Goal: Book appointment/travel/reservation

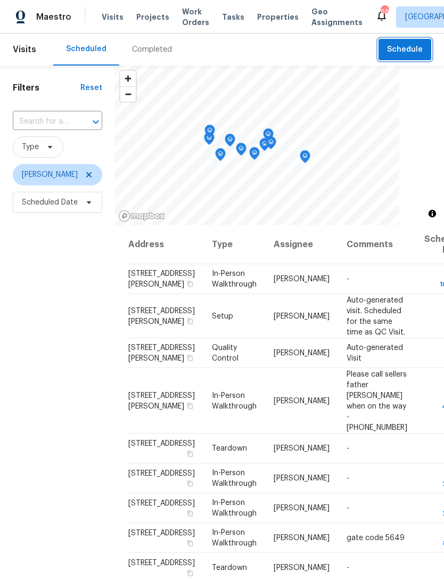
click at [417, 52] on span "Schedule" at bounding box center [405, 49] width 36 height 13
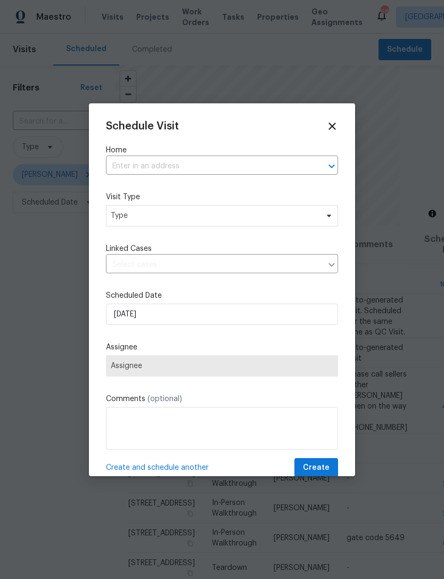
click at [137, 172] on input "text" at bounding box center [207, 166] width 202 height 17
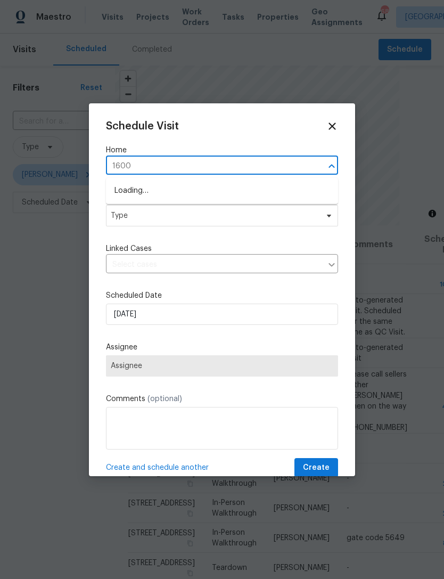
type input "16006"
click at [126, 206] on li "[STREET_ADDRESS][PERSON_NAME]" at bounding box center [222, 209] width 232 height 18
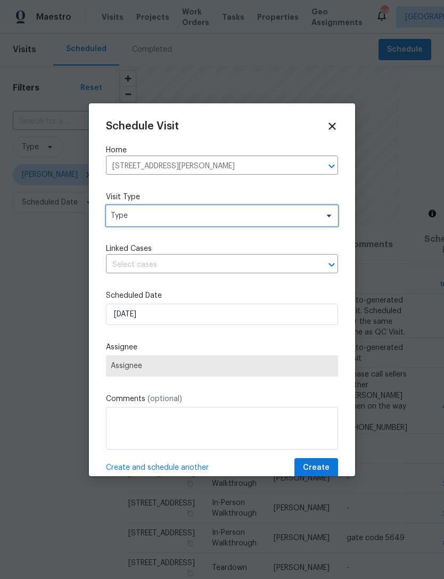
click at [129, 218] on span "Type" at bounding box center [214, 215] width 207 height 11
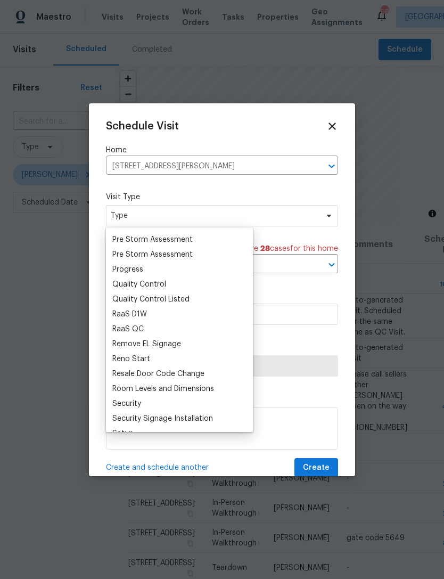
scroll to position [680, 0]
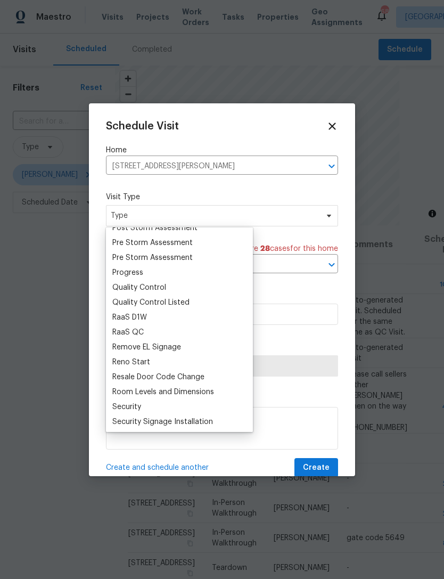
click at [123, 276] on div "Progress" at bounding box center [127, 272] width 31 height 11
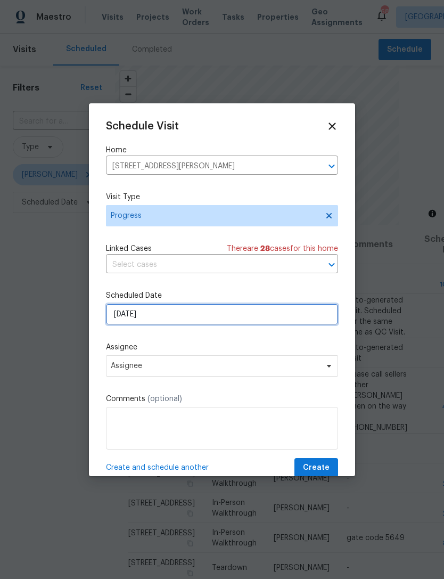
click at [132, 316] on input "[DATE]" at bounding box center [222, 314] width 232 height 21
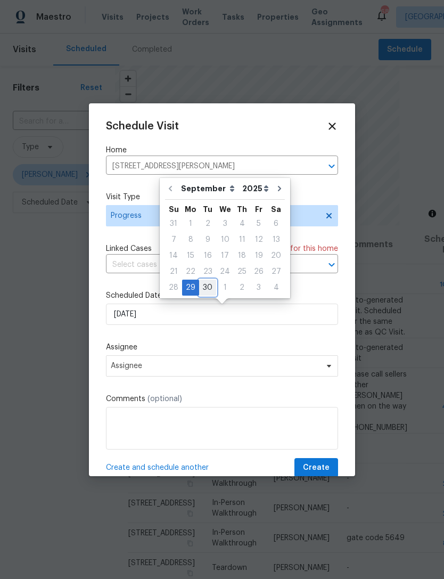
click at [207, 284] on div "30" at bounding box center [207, 287] width 17 height 15
type input "[DATE]"
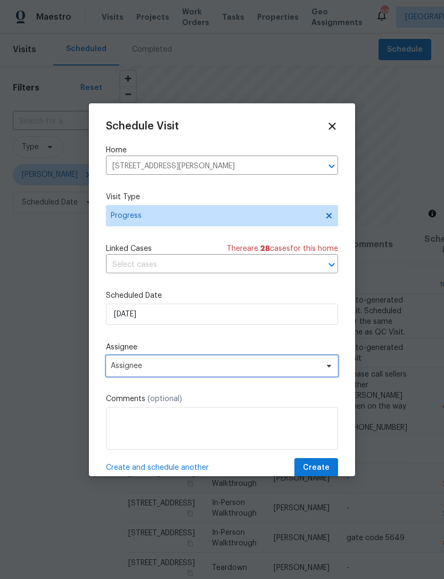
click at [134, 374] on span "Assignee" at bounding box center [222, 365] width 232 height 21
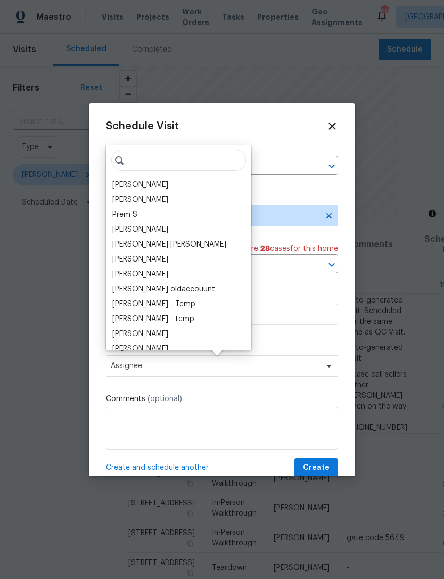
click at [133, 183] on div "[PERSON_NAME]" at bounding box center [140, 184] width 56 height 11
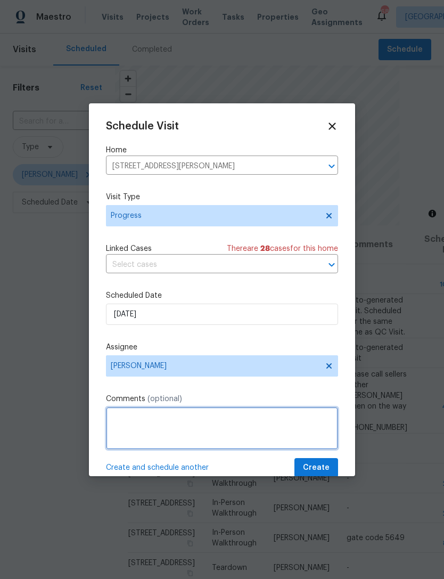
click at [166, 417] on textarea at bounding box center [222, 428] width 232 height 43
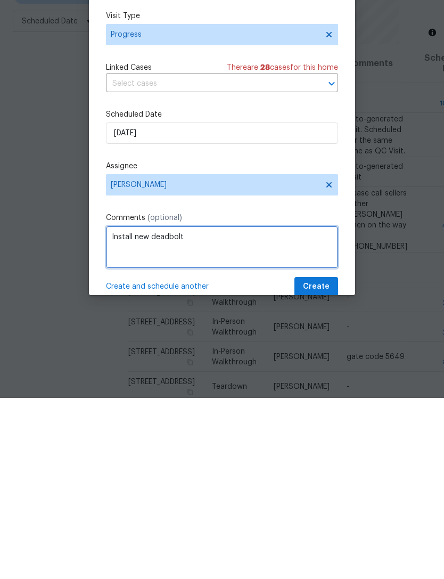
type textarea "Install new deadbolt"
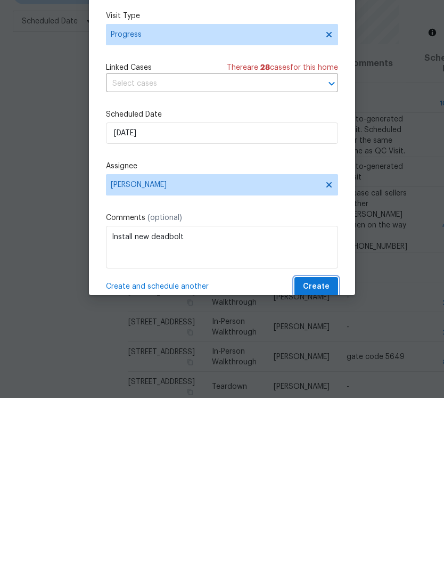
click at [329, 461] on span "Create" at bounding box center [316, 467] width 27 height 13
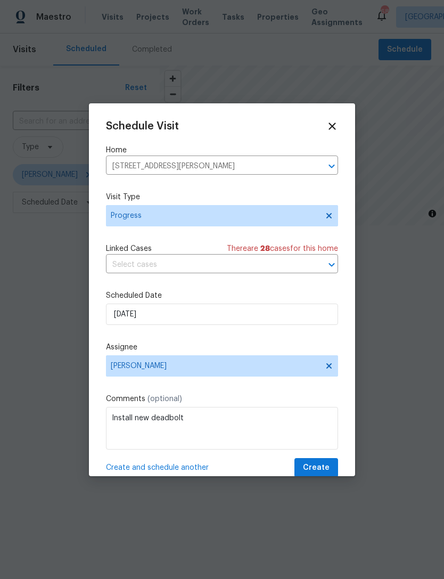
scroll to position [0, 0]
